Goal: Obtain resource: Obtain resource

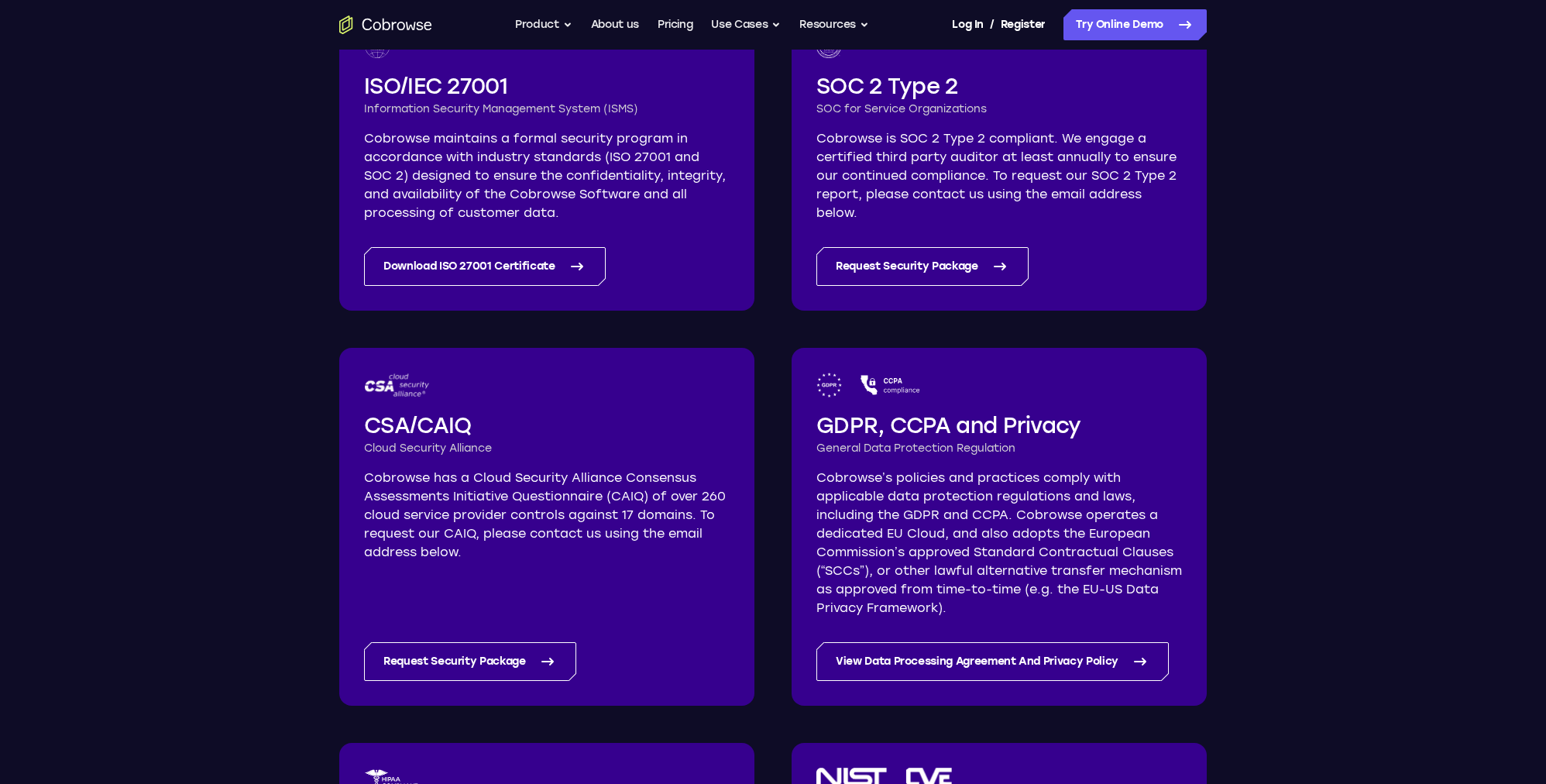
scroll to position [366, 0]
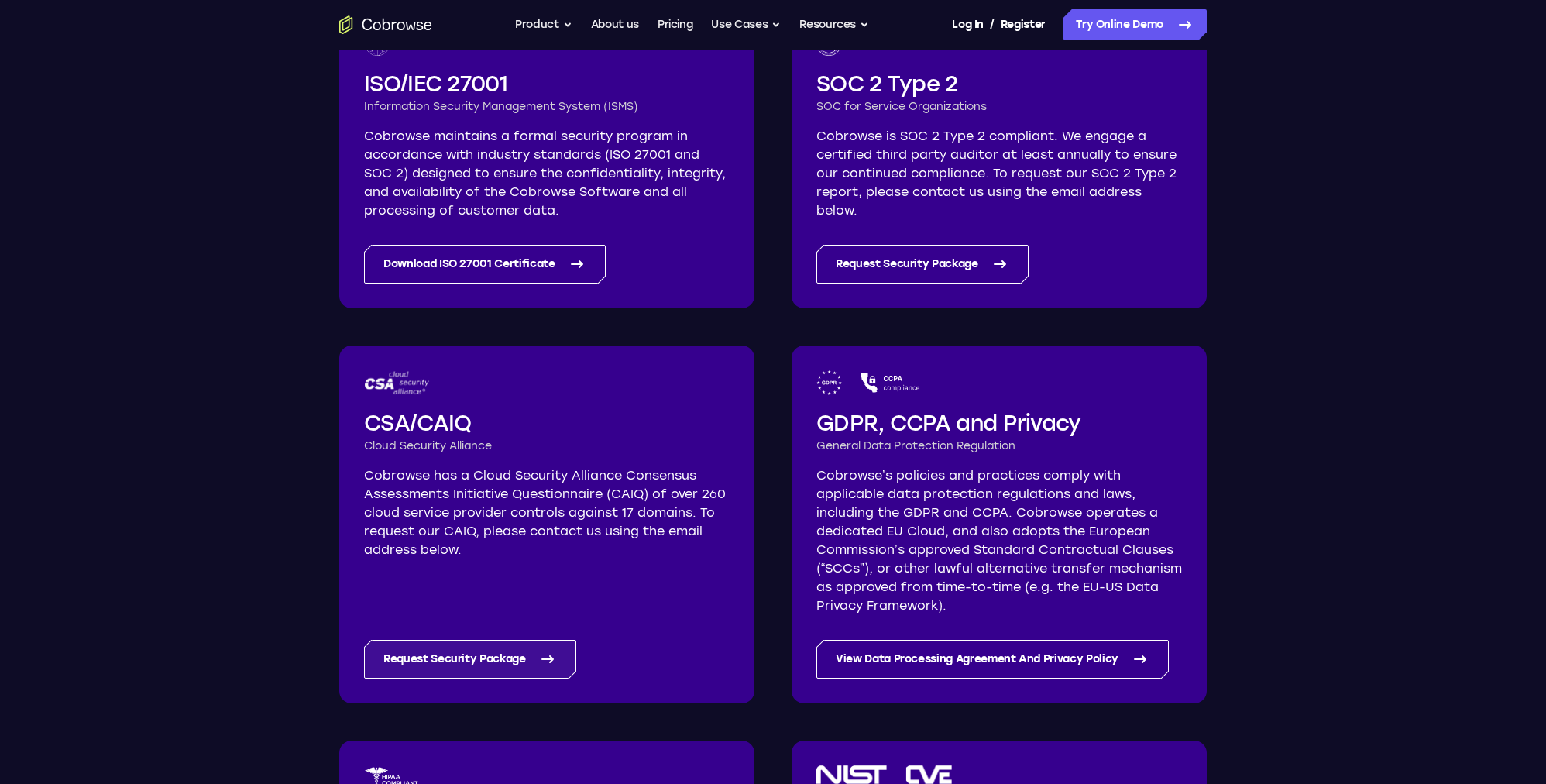
click at [523, 660] on link "Request Security Package" at bounding box center [470, 659] width 212 height 39
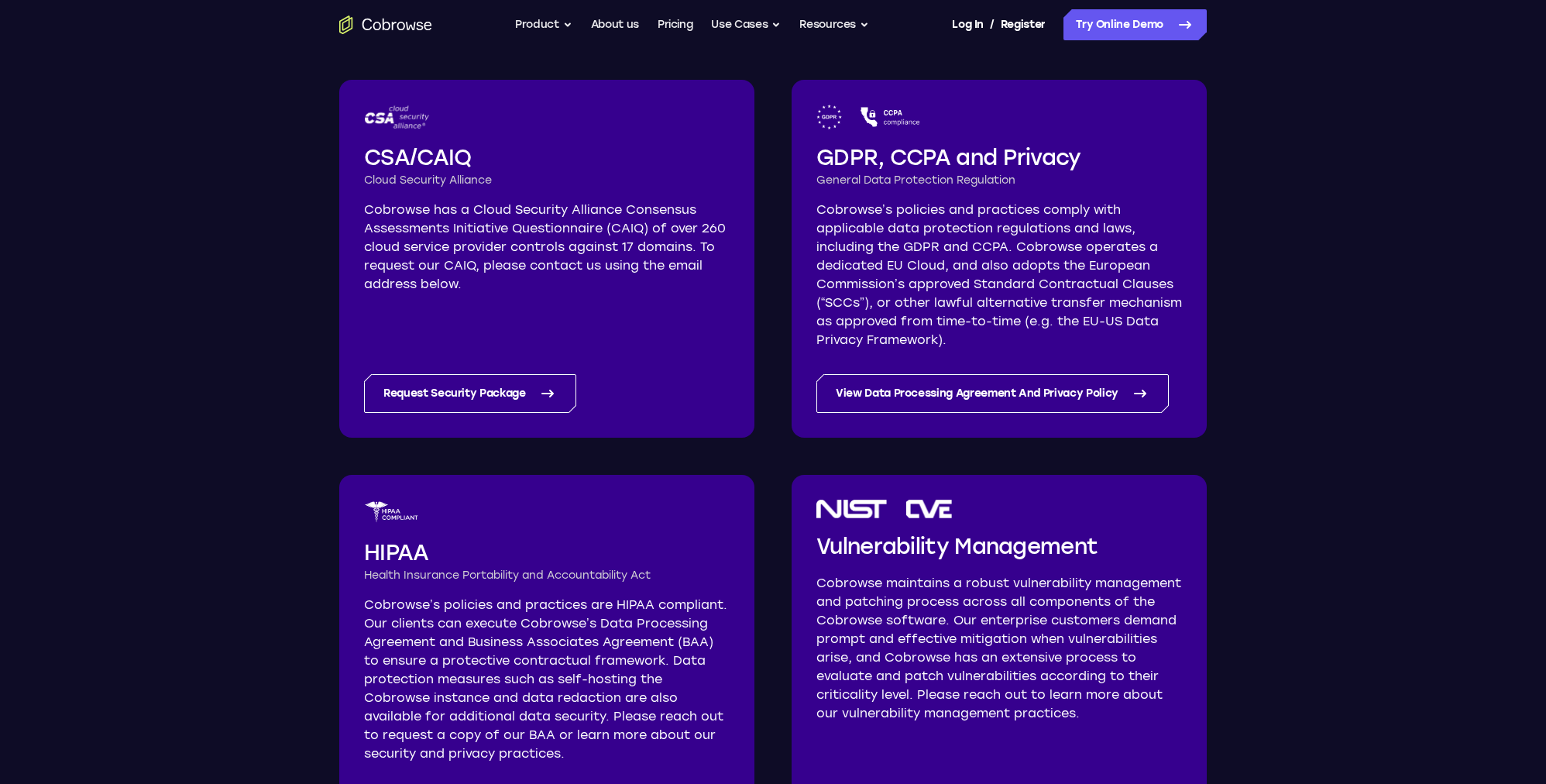
scroll to position [633, 0]
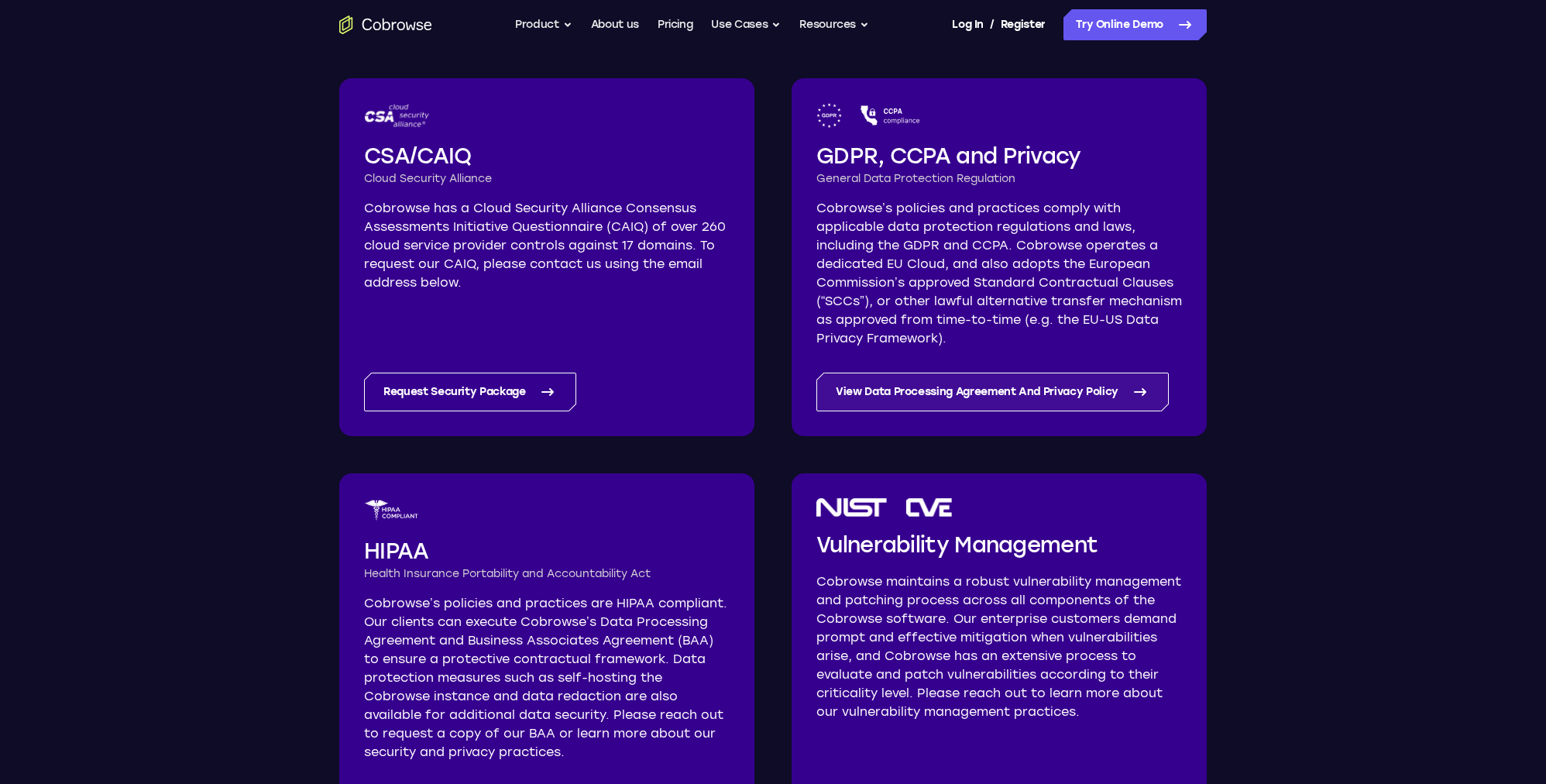
click at [865, 394] on link "View Data Processing Agreement And Privacy Policy" at bounding box center [992, 391] width 352 height 39
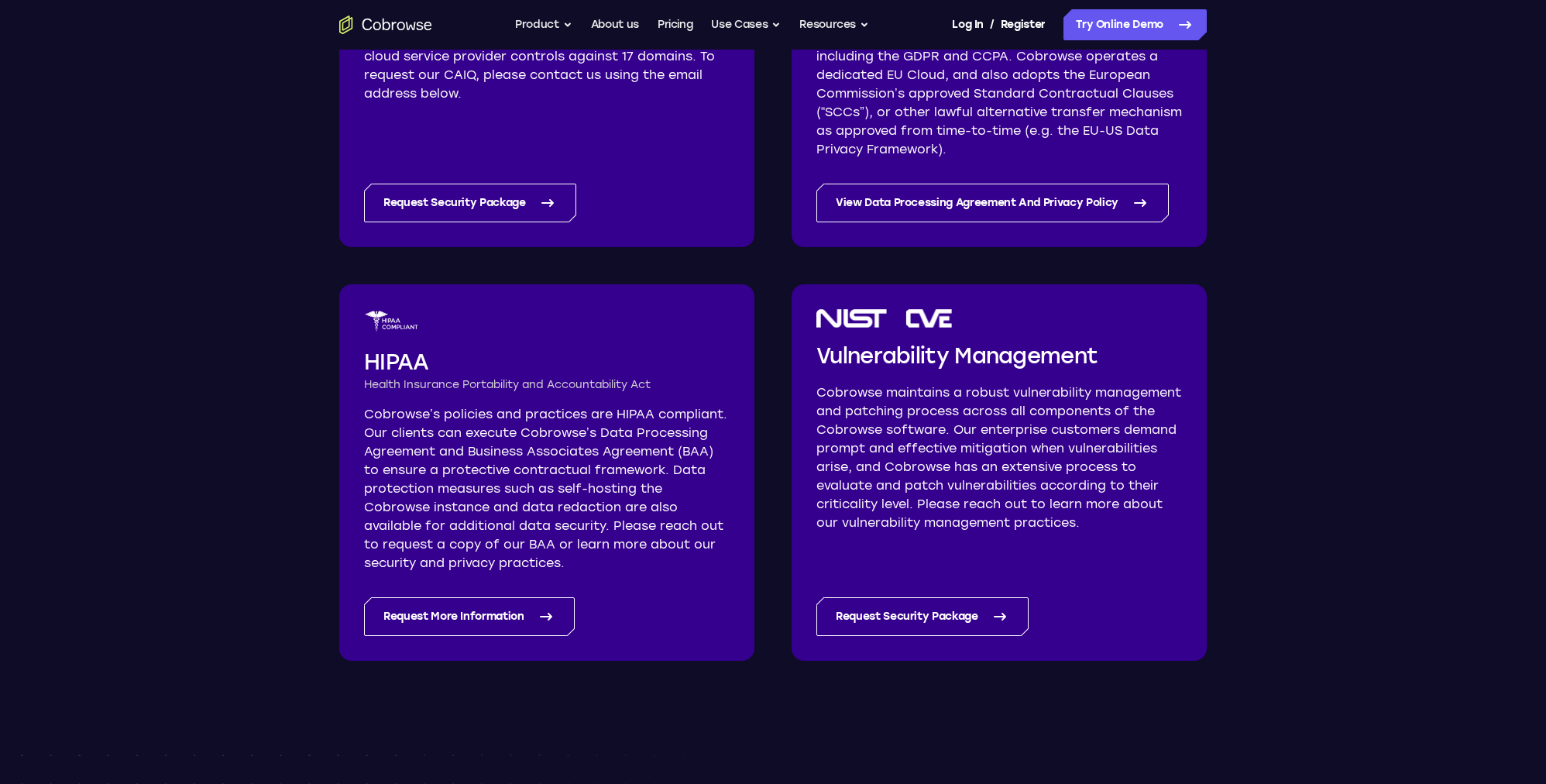
scroll to position [801, 0]
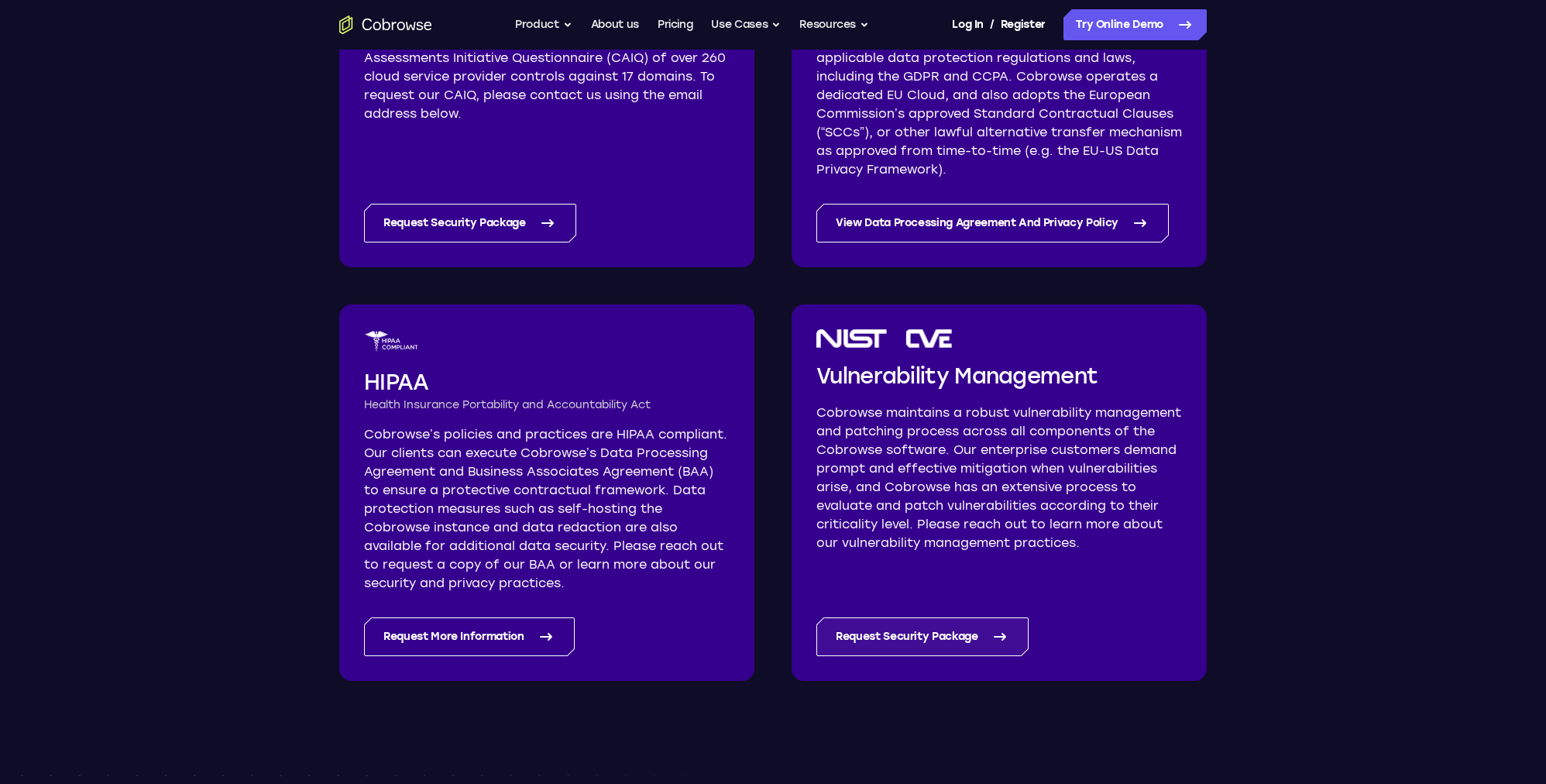
click at [876, 631] on link "Request Security Package" at bounding box center [922, 636] width 212 height 39
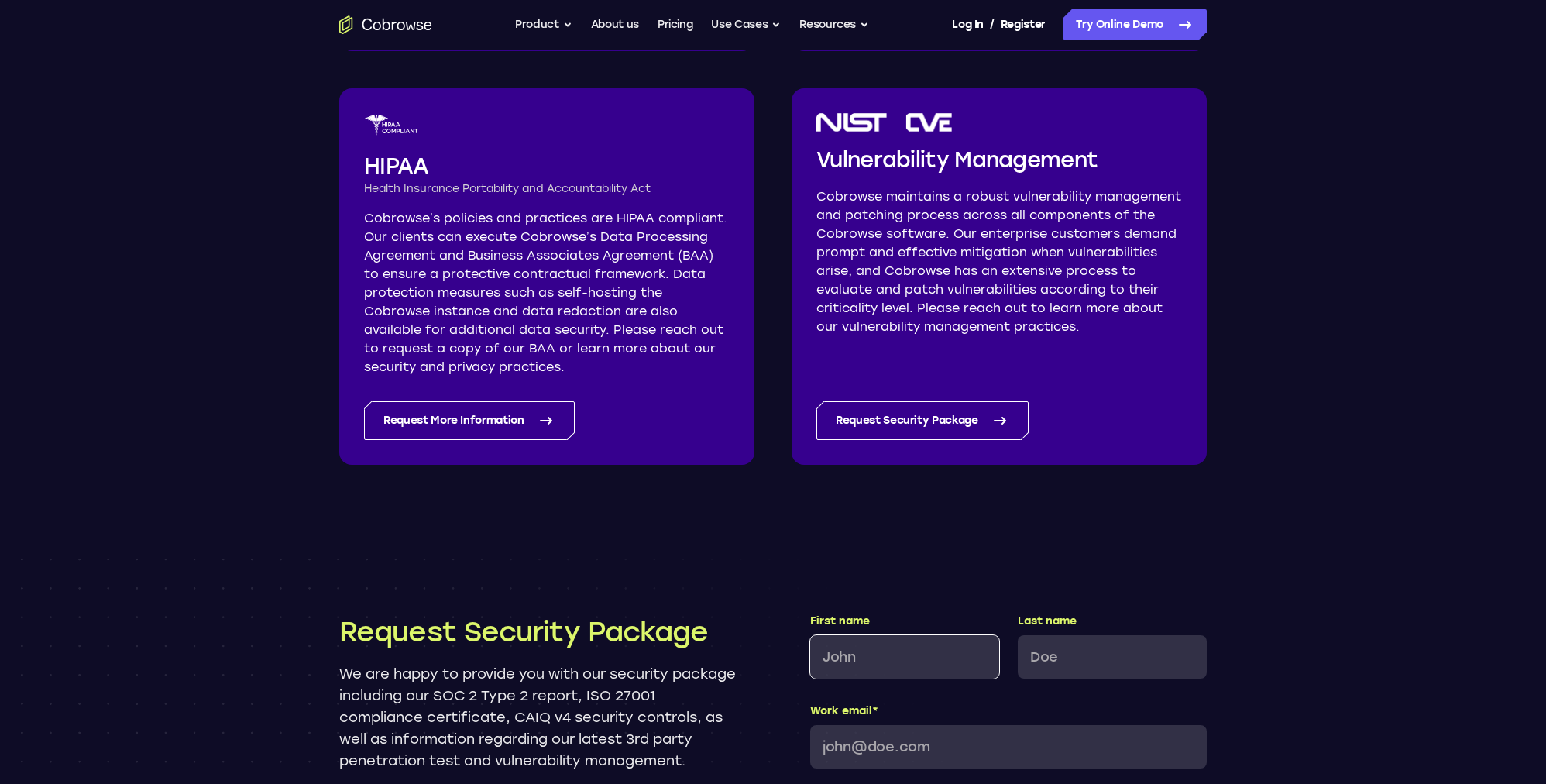
scroll to position [1091, 0]
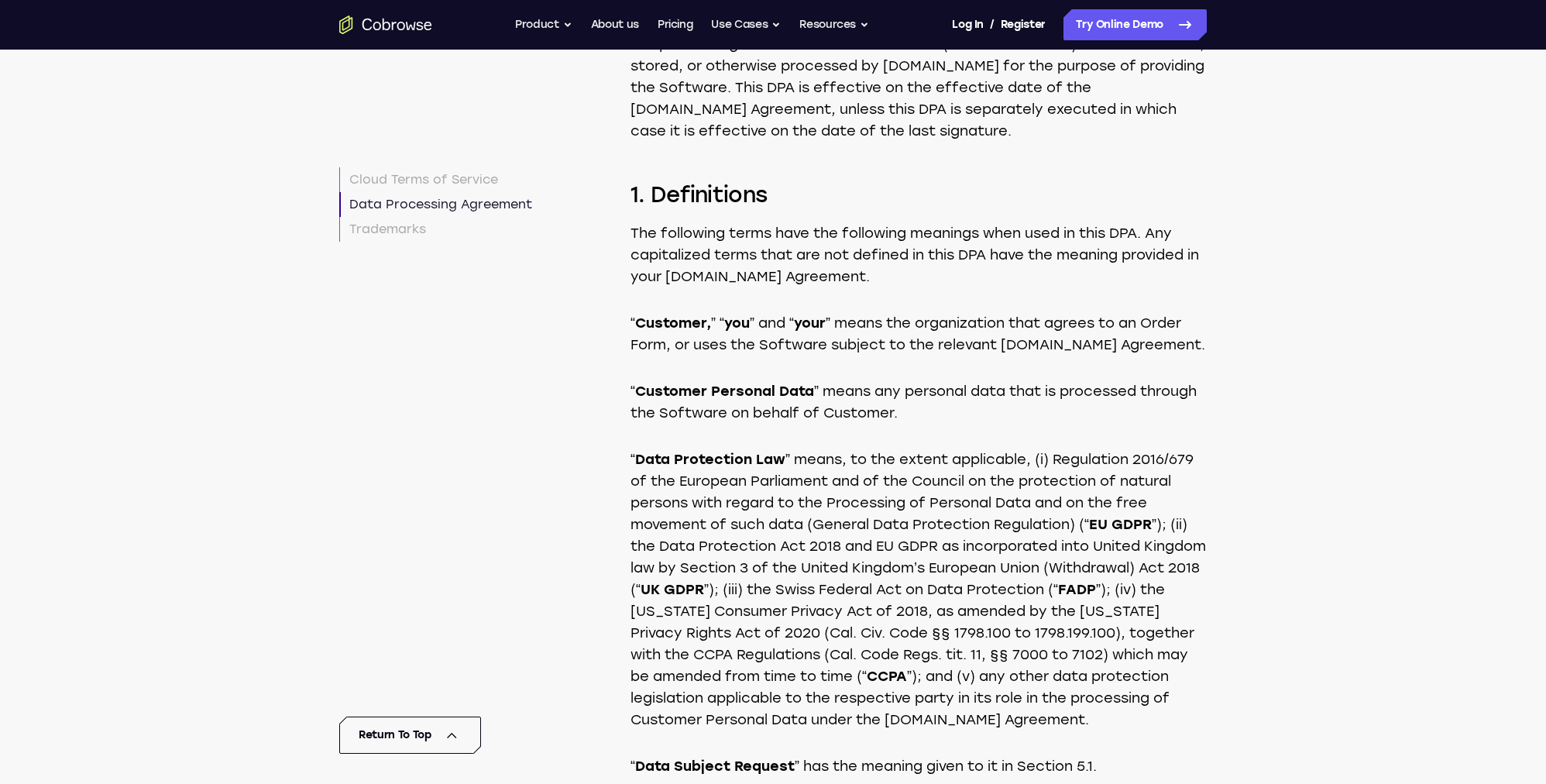
scroll to position [5028, 0]
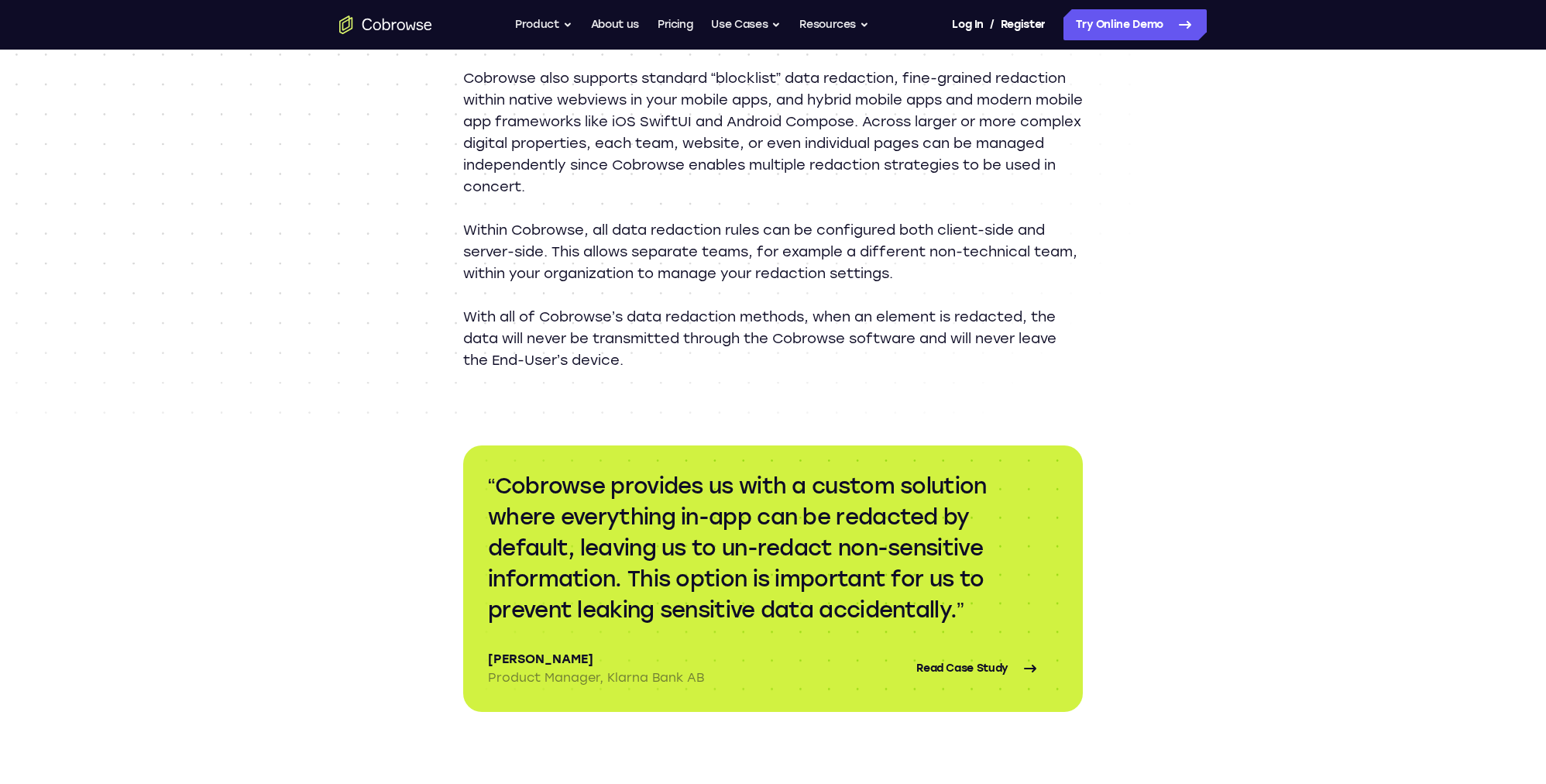
scroll to position [2060, 0]
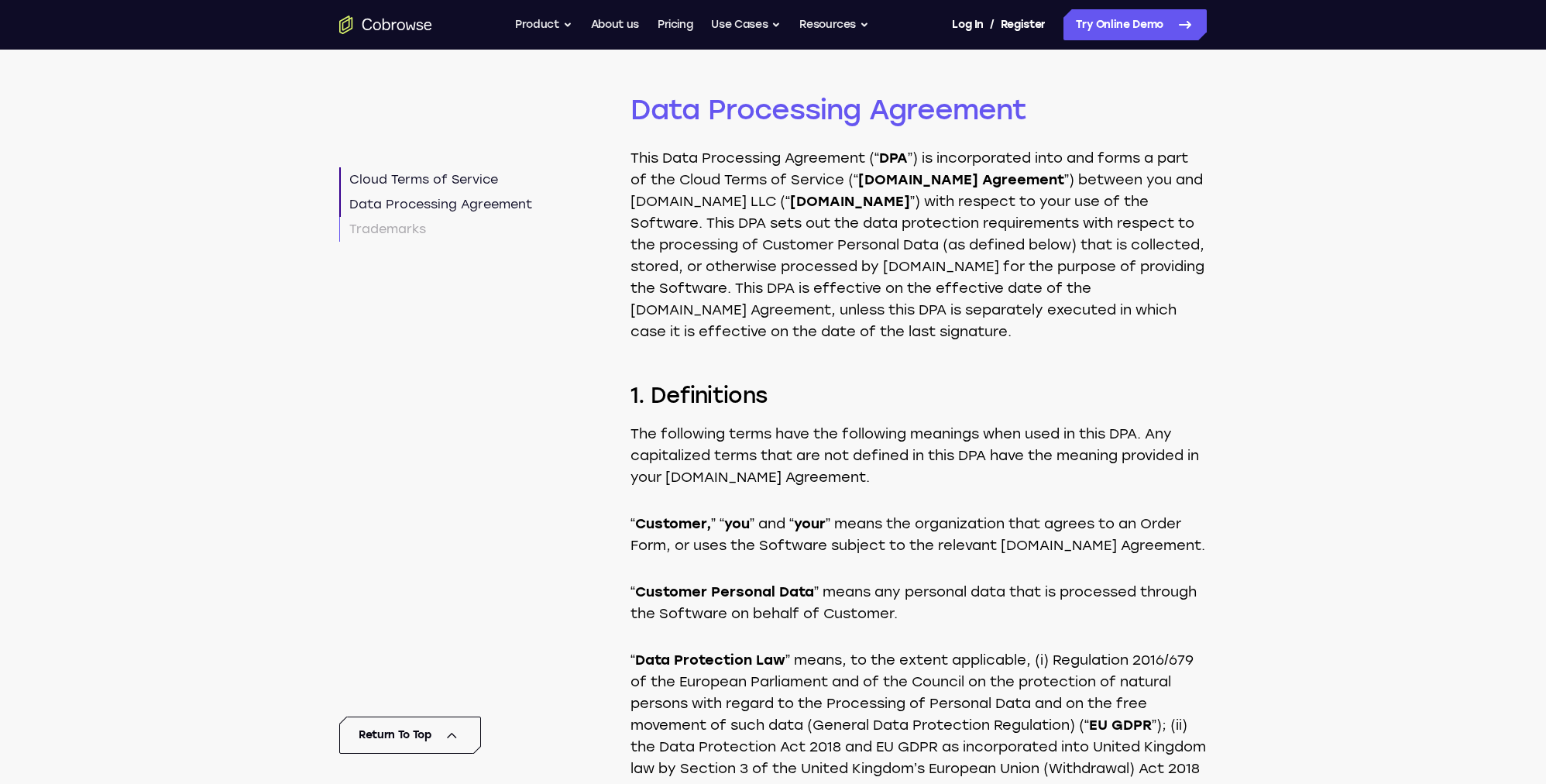
scroll to position [4761, 0]
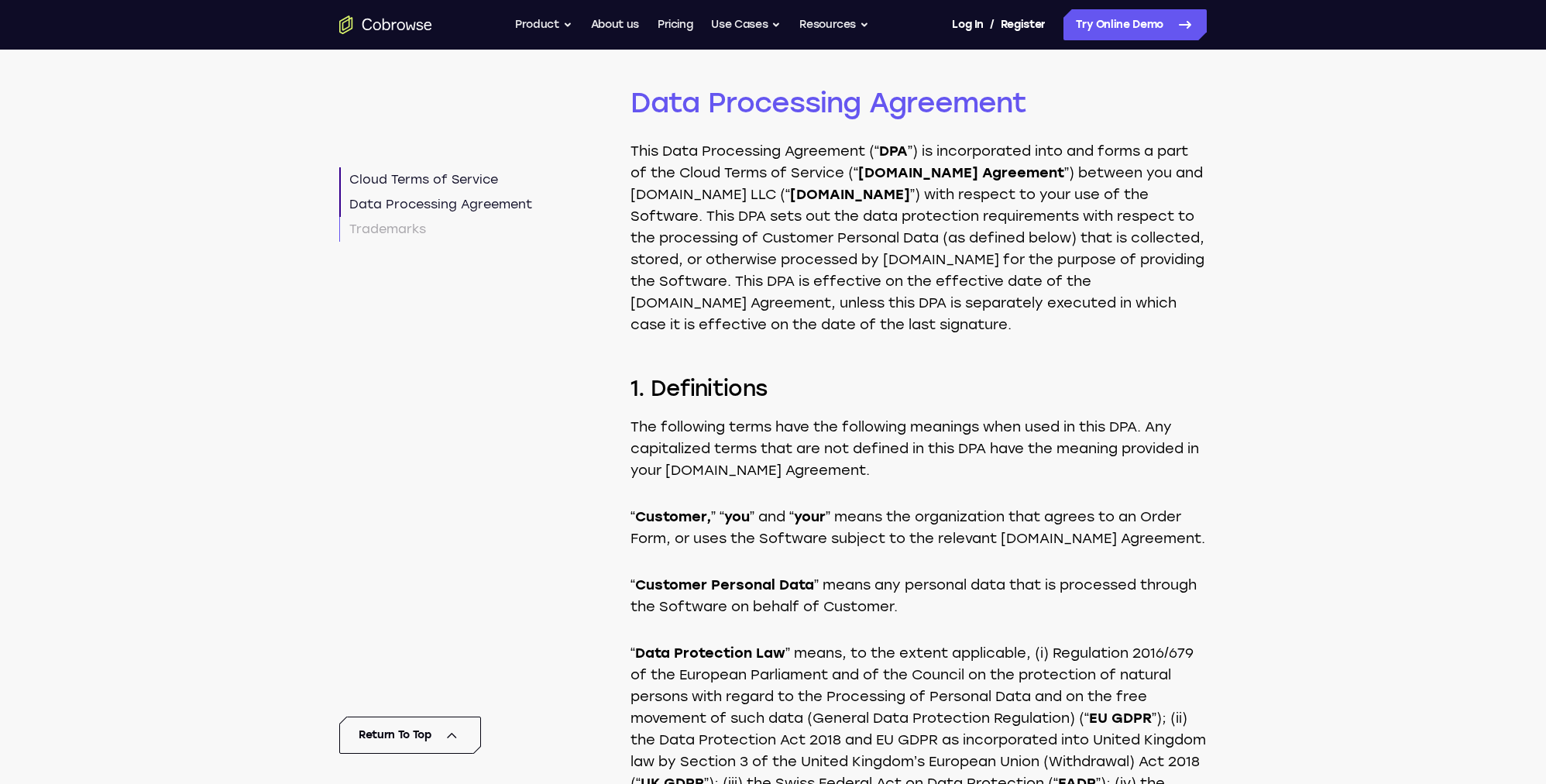
scroll to position [4761, 0]
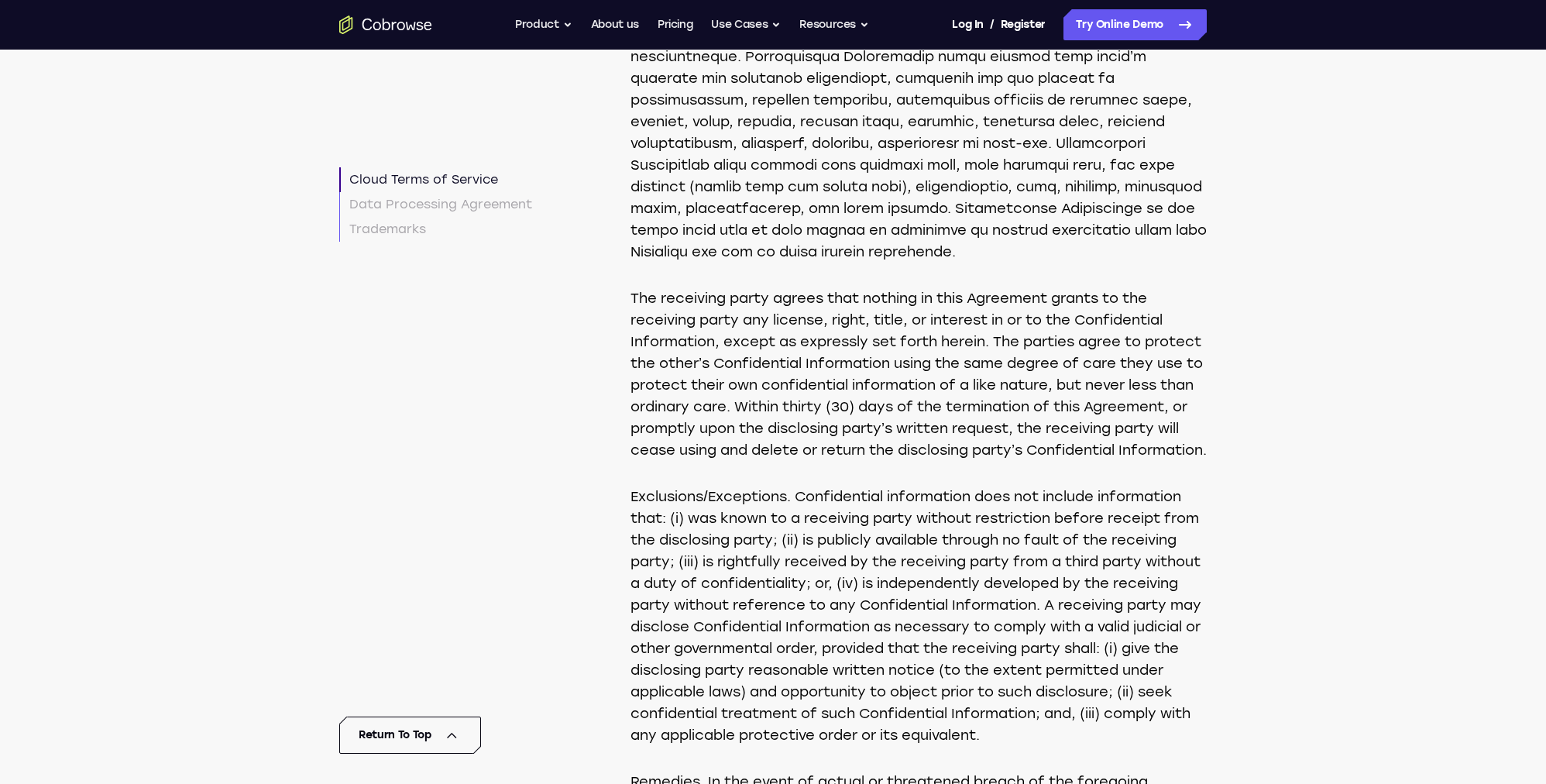
scroll to position [1641, 0]
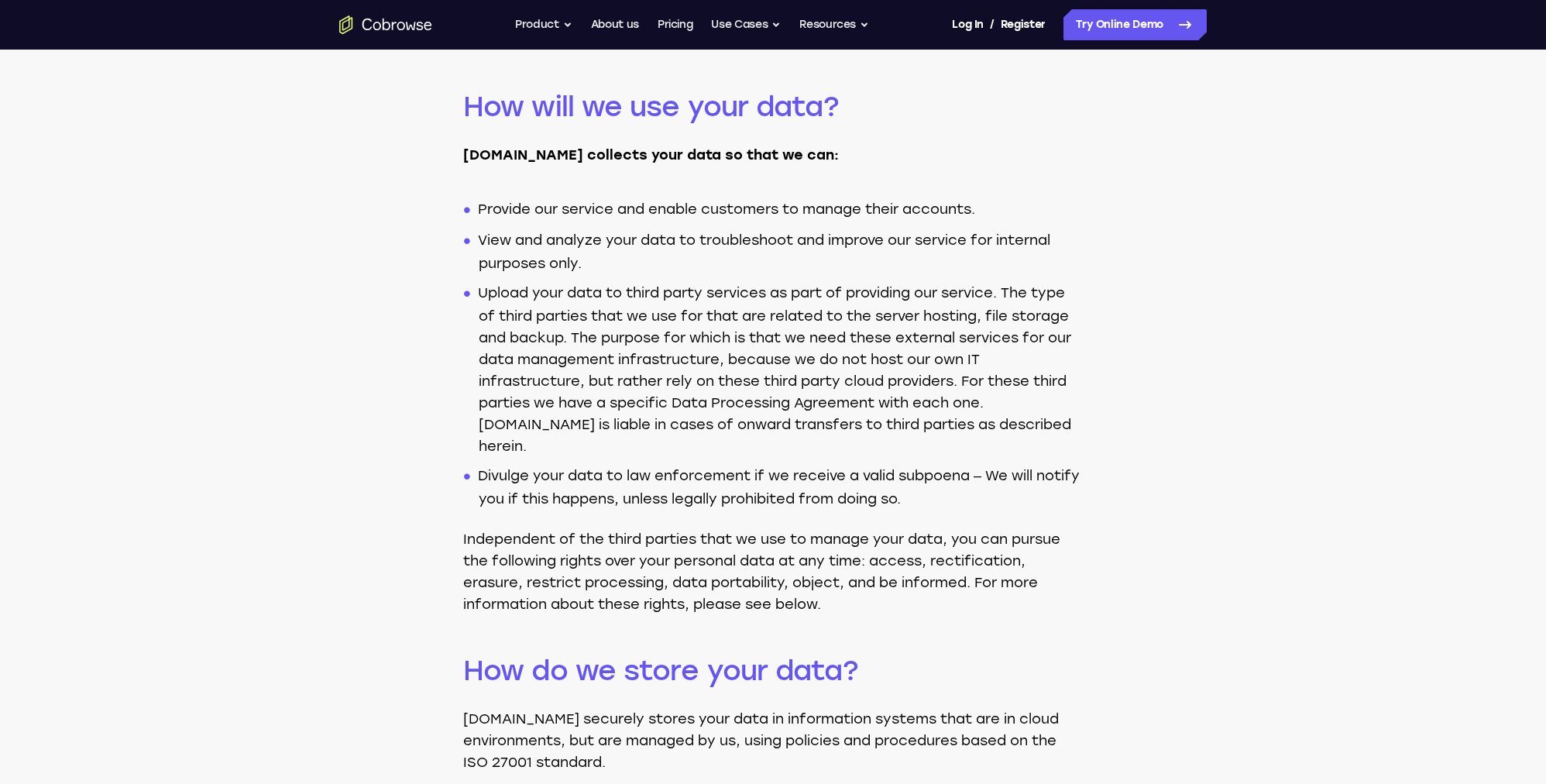
scroll to position [1562, 0]
